Goal: Task Accomplishment & Management: Use online tool/utility

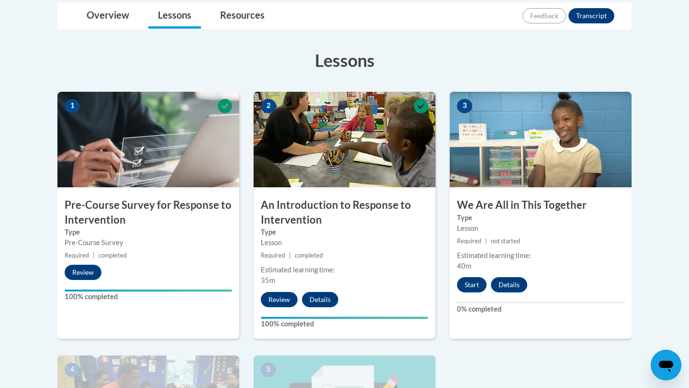
scroll to position [261, 0]
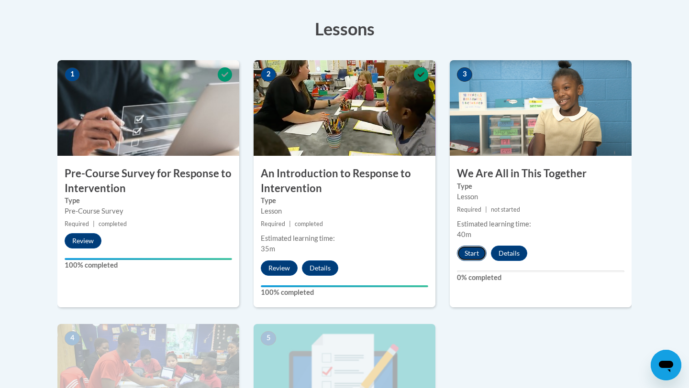
click at [473, 252] on button "Start" at bounding box center [472, 253] width 30 height 15
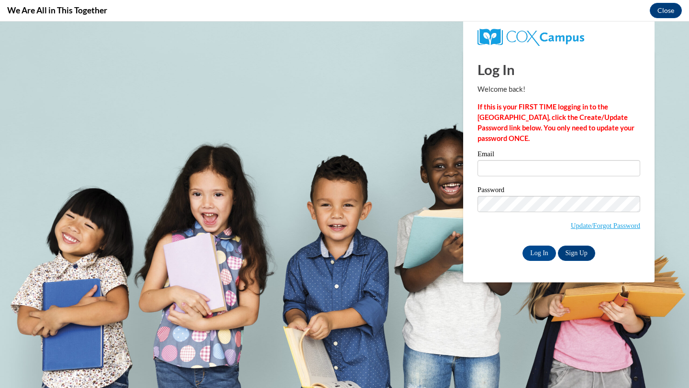
scroll to position [0, 0]
click at [498, 166] on input "Email" at bounding box center [558, 168] width 163 height 16
type input "[EMAIL_ADDRESS][DOMAIN_NAME]"
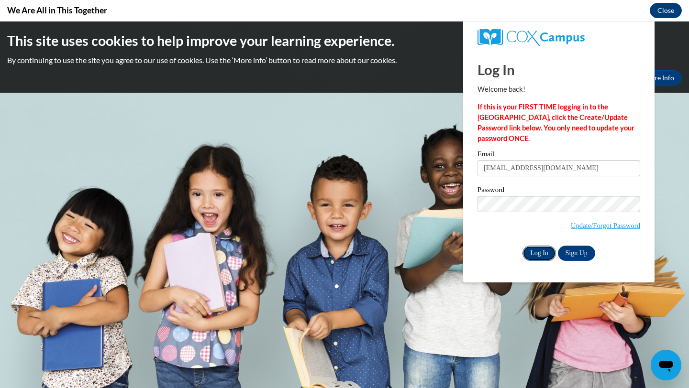
click at [548, 253] on input "Log In" at bounding box center [538, 253] width 33 height 15
